Goal: Task Accomplishment & Management: Use online tool/utility

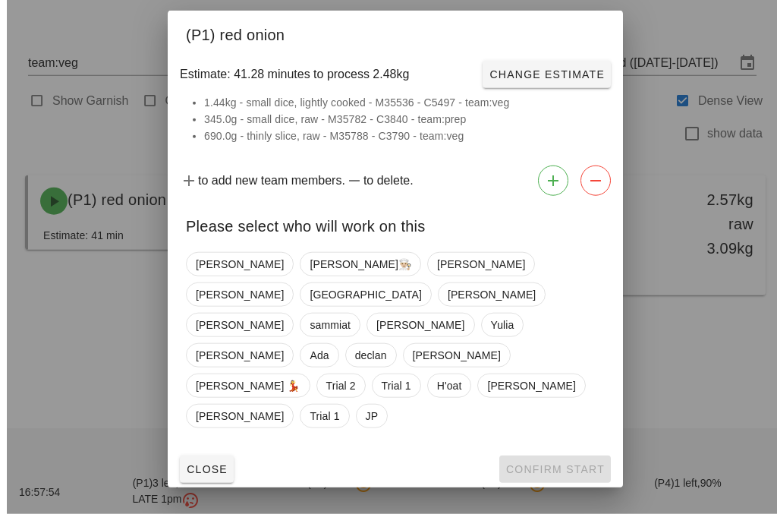
scroll to position [17, 0]
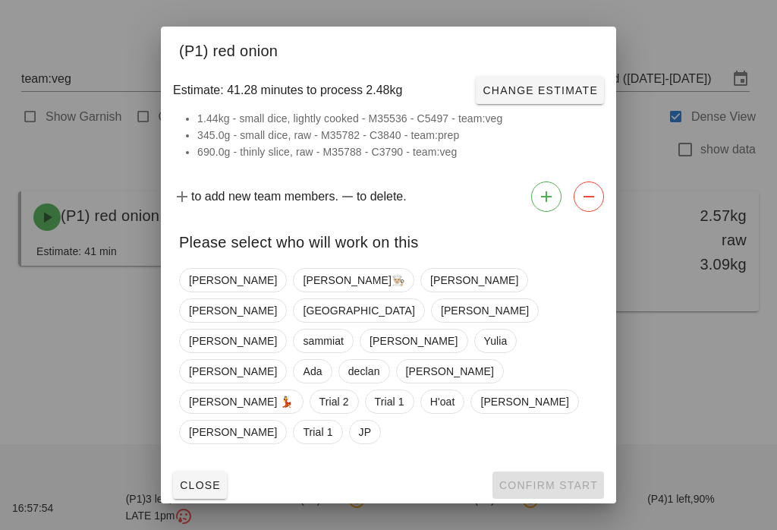
click at [461, 262] on div "Please select who will work on this" at bounding box center [388, 240] width 455 height 44
click at [414, 299] on span "[GEOGRAPHIC_DATA]" at bounding box center [359, 310] width 112 height 23
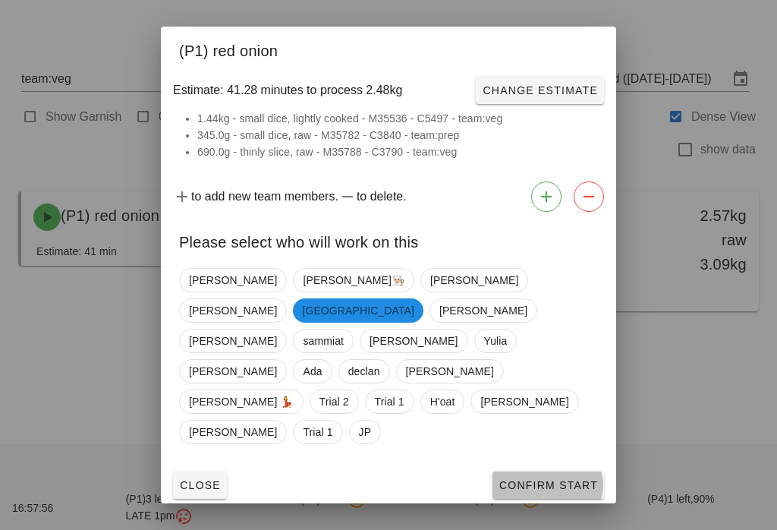
click at [570, 479] on span "Confirm Start" at bounding box center [548, 485] width 99 height 12
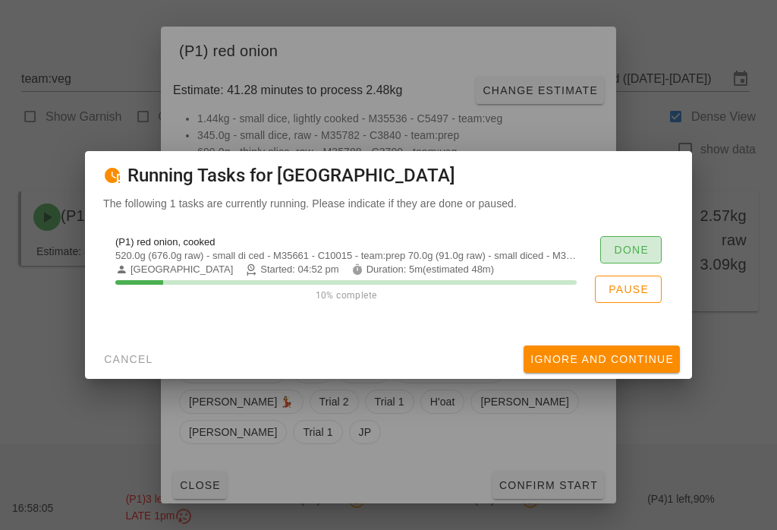
click at [643, 246] on span "Done" at bounding box center [631, 250] width 36 height 12
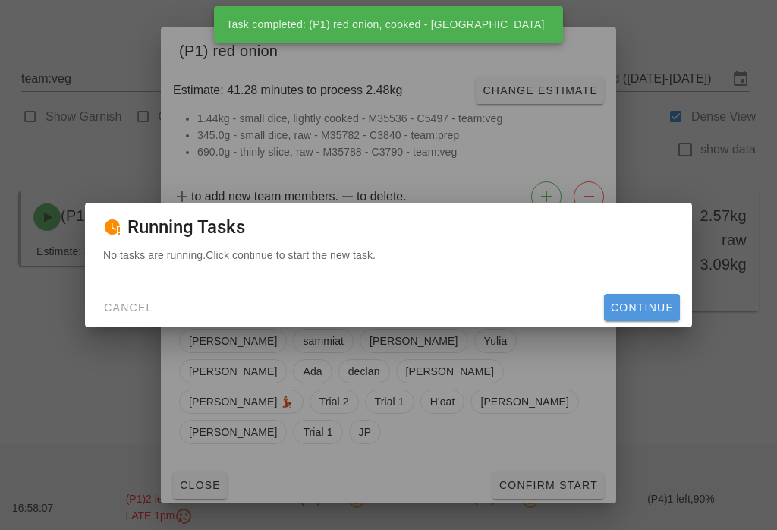
click at [650, 305] on span "Continue" at bounding box center [642, 307] width 64 height 12
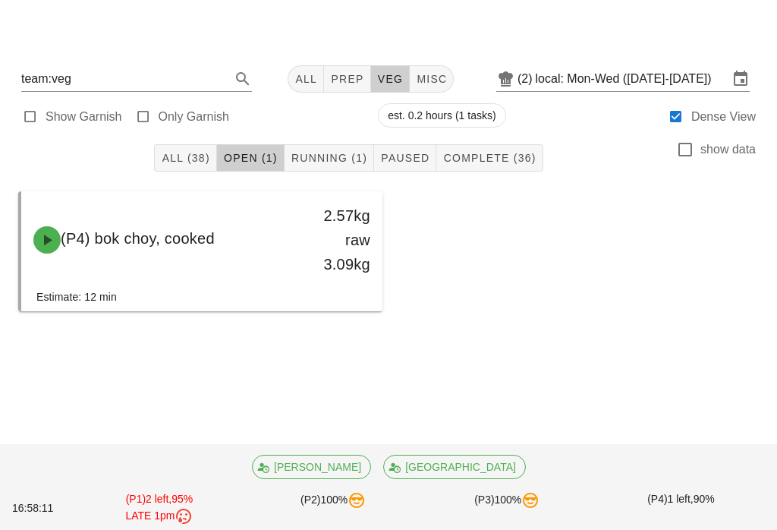
click at [340, 144] on button "Running (1)" at bounding box center [330, 157] width 90 height 27
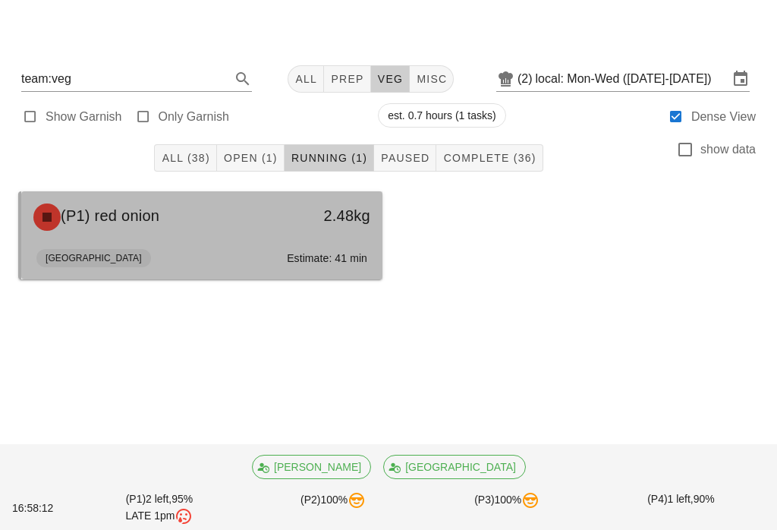
click at [277, 243] on div "Milan Estimate: 41 min" at bounding box center [201, 261] width 331 height 36
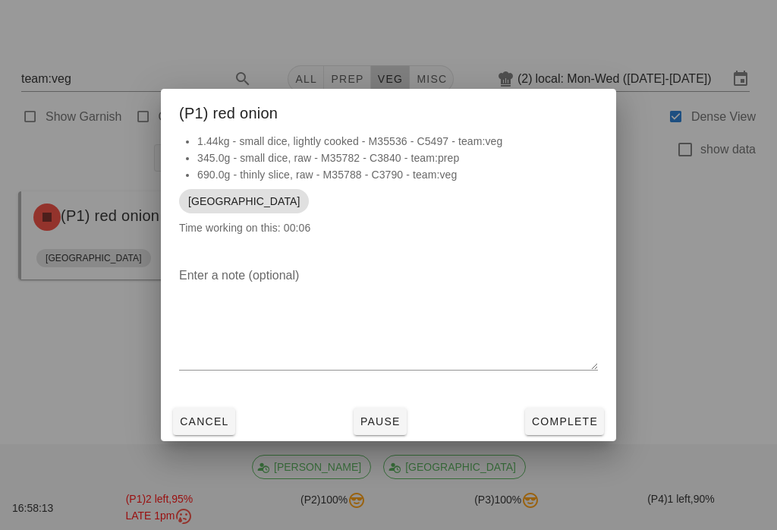
click at [572, 431] on button "Complete" at bounding box center [564, 421] width 79 height 27
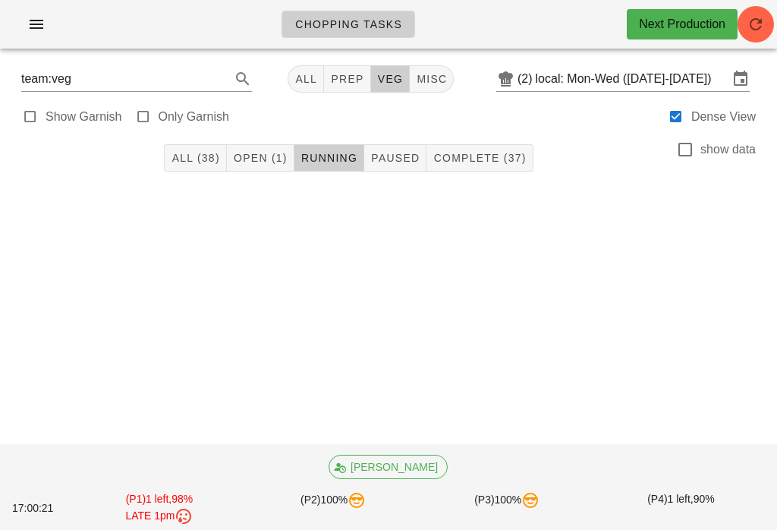
click at [260, 162] on span "Open (1)" at bounding box center [260, 158] width 55 height 12
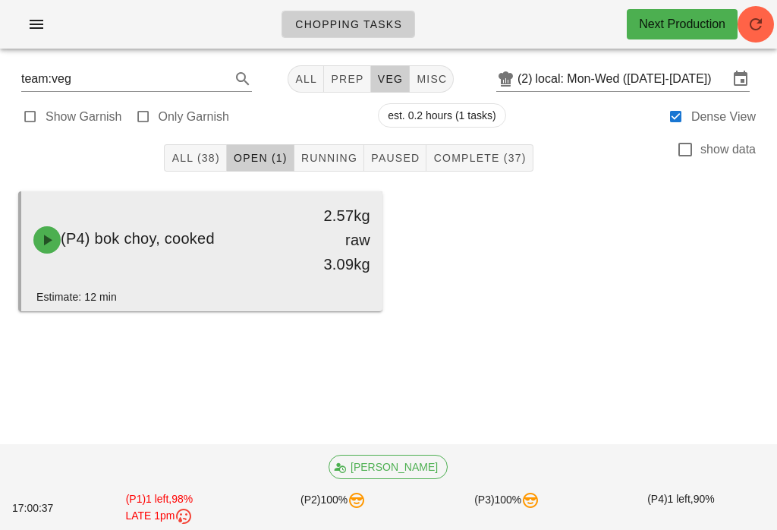
click at [250, 250] on div "(P4) bok choy, cooked" at bounding box center [157, 240] width 266 height 46
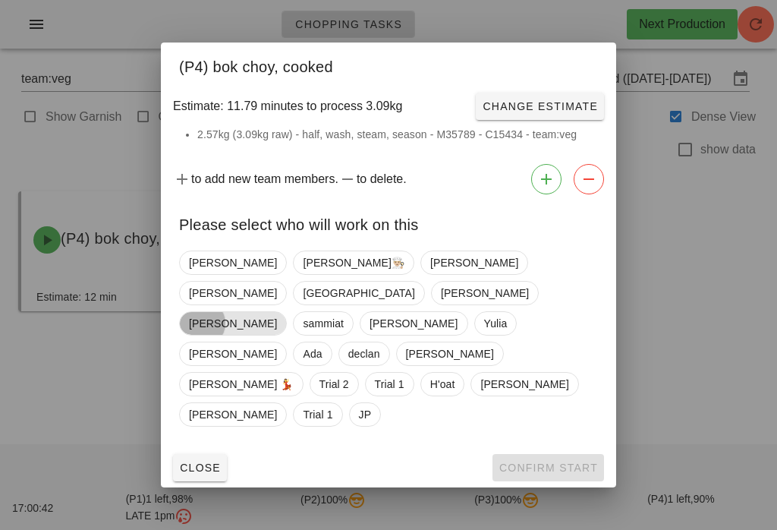
click at [277, 312] on span "[PERSON_NAME]" at bounding box center [233, 323] width 88 height 23
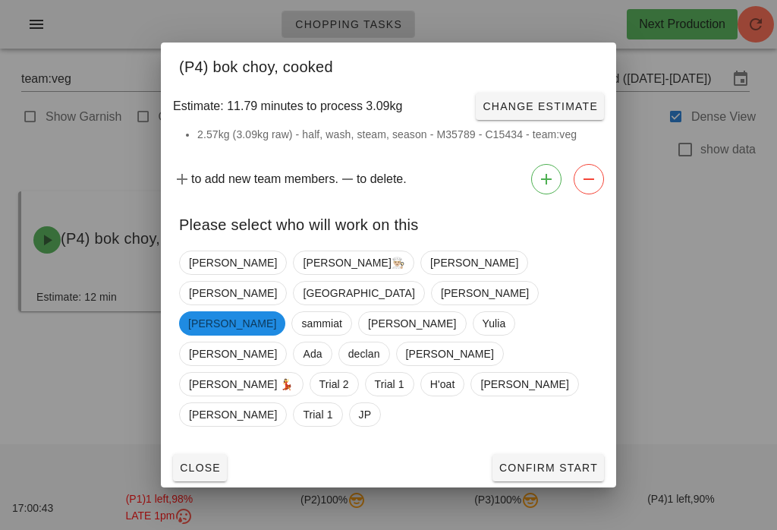
click at [546, 461] on span "Confirm Start" at bounding box center [548, 467] width 99 height 12
